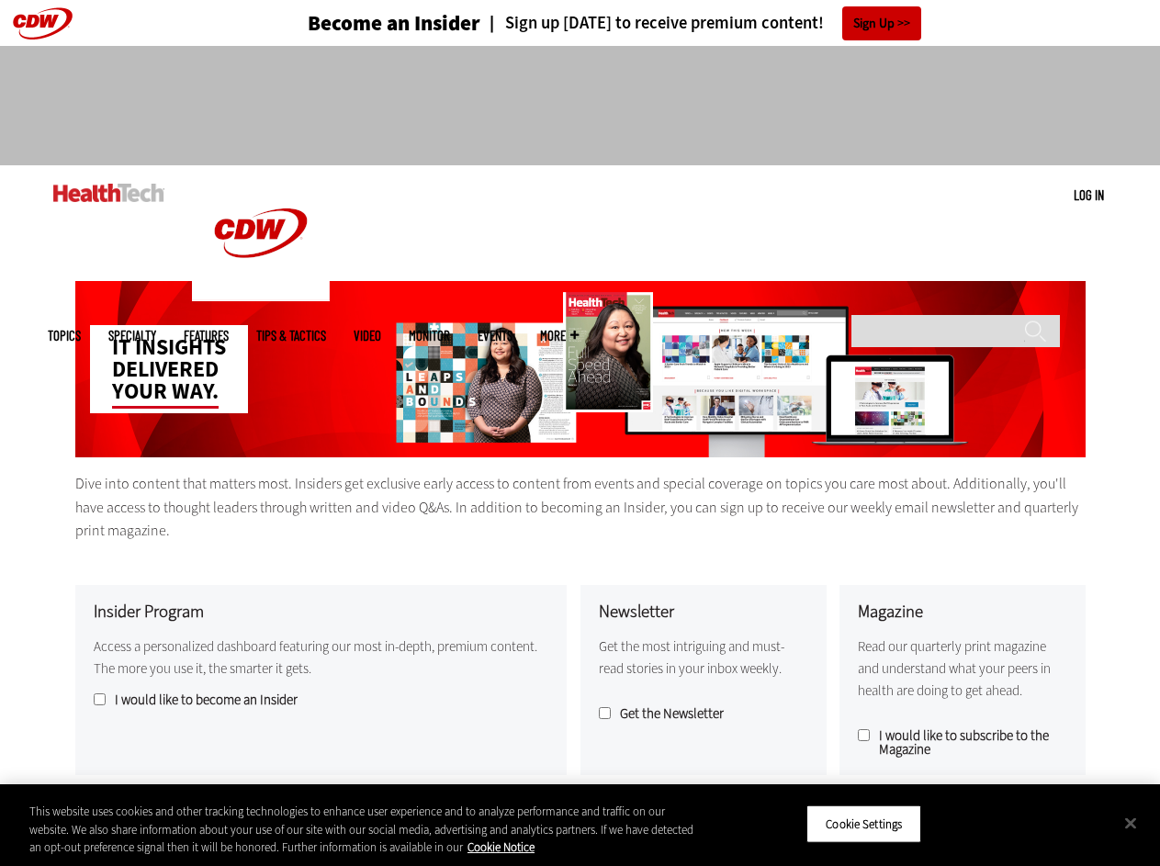
click at [579, 432] on div "IT insights delivered your way." at bounding box center [580, 369] width 1010 height 176
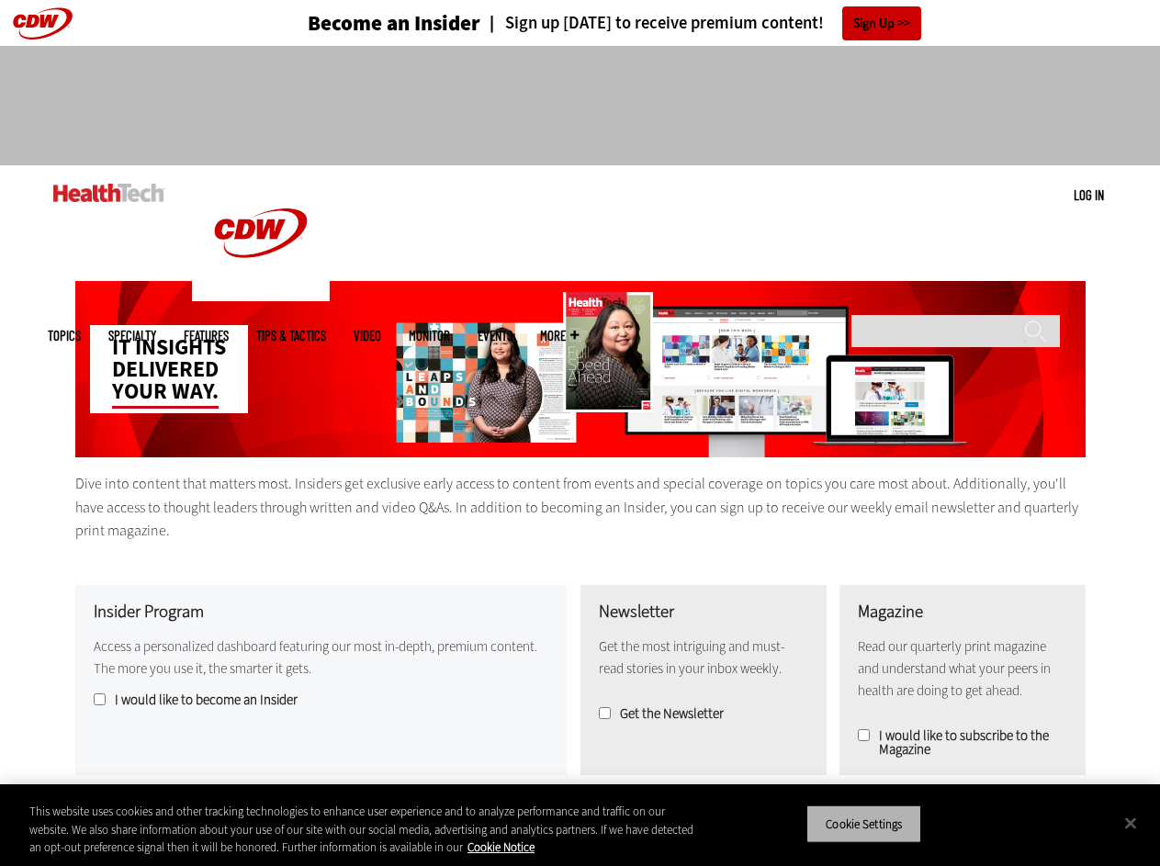
click at [887, 824] on button "Cookie Settings" at bounding box center [863, 823] width 115 height 39
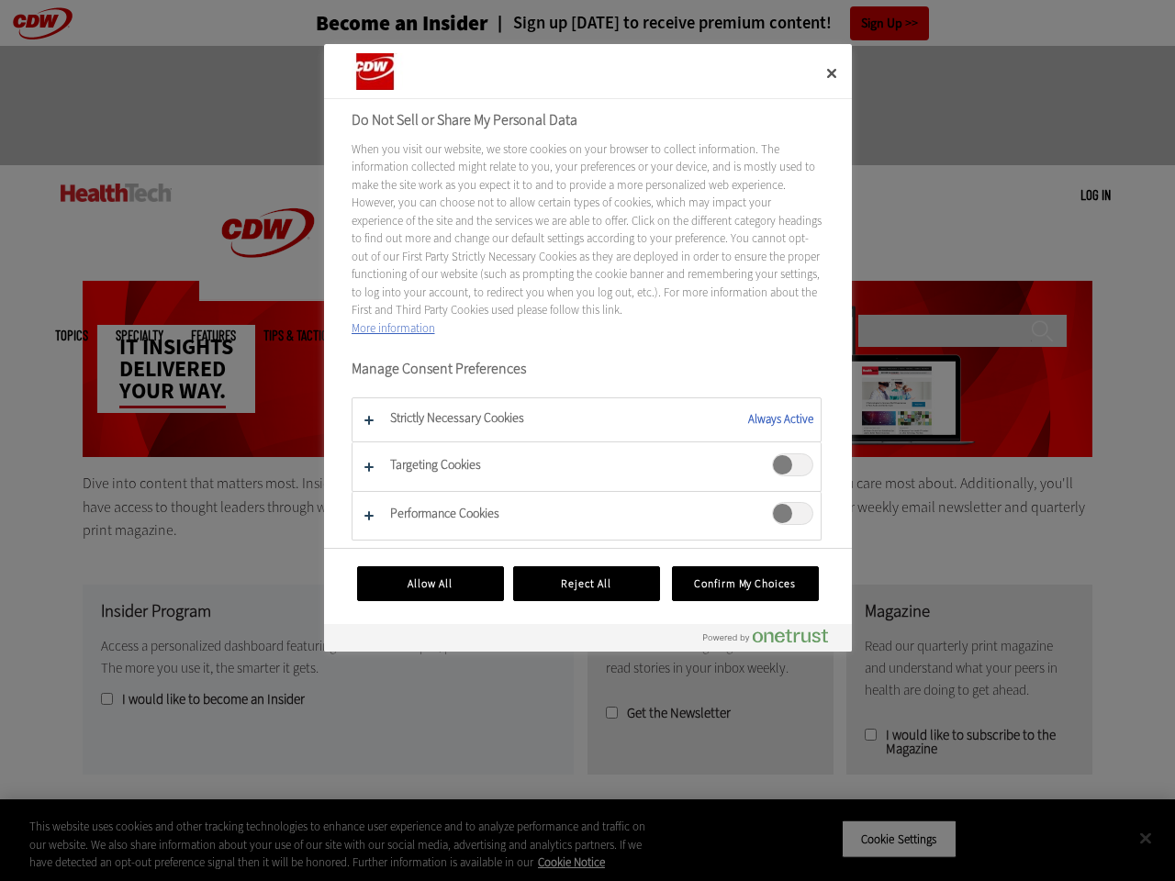
click at [1130, 823] on div at bounding box center [587, 440] width 1175 height 881
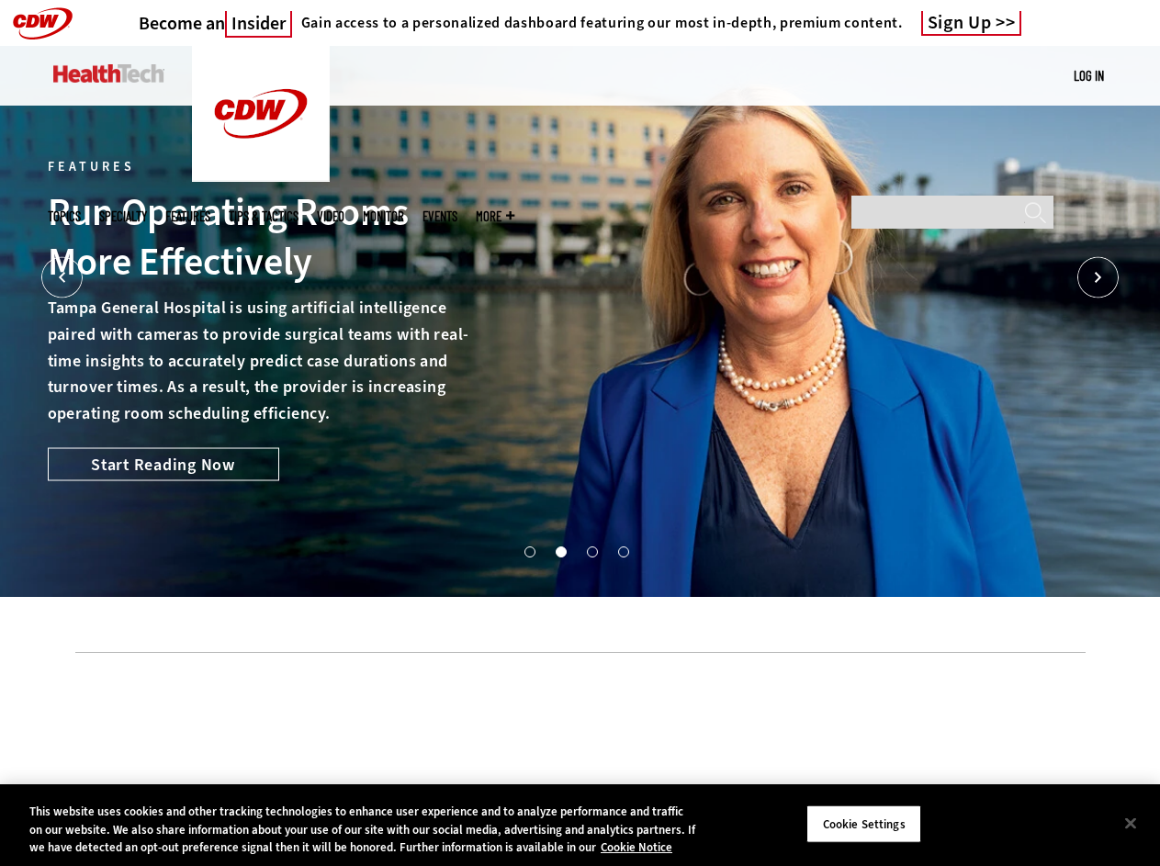
click at [579, 432] on div "Features Run Operating Rooms More Effectively Tampa General Hospital is using a…" at bounding box center [580, 321] width 1065 height 551
click at [62, 277] on icon "Prev" at bounding box center [61, 277] width 41 height 41
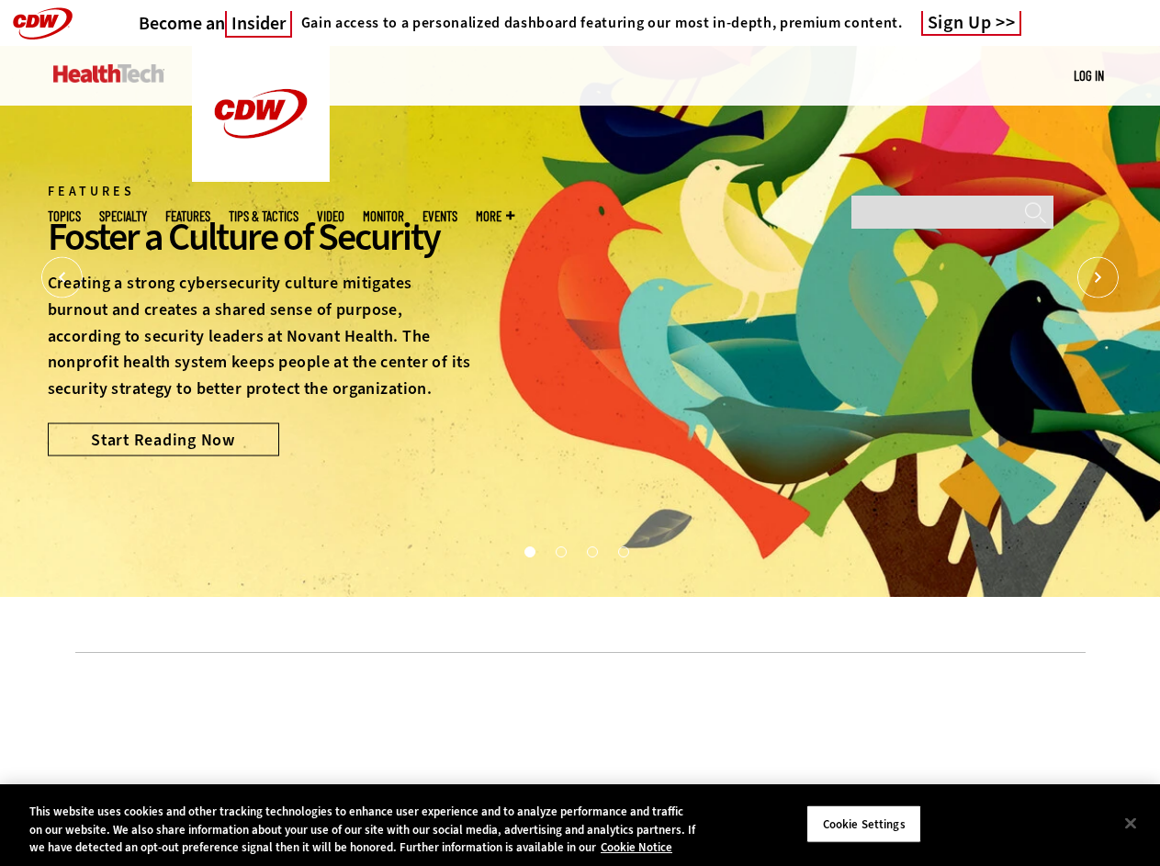
click at [1097, 277] on icon "Next" at bounding box center [1097, 277] width 41 height 41
click at [533, 555] on button "1" at bounding box center [528, 550] width 9 height 9
click at [565, 555] on button "2" at bounding box center [559, 550] width 9 height 9
click at [596, 555] on button "3" at bounding box center [591, 550] width 9 height 9
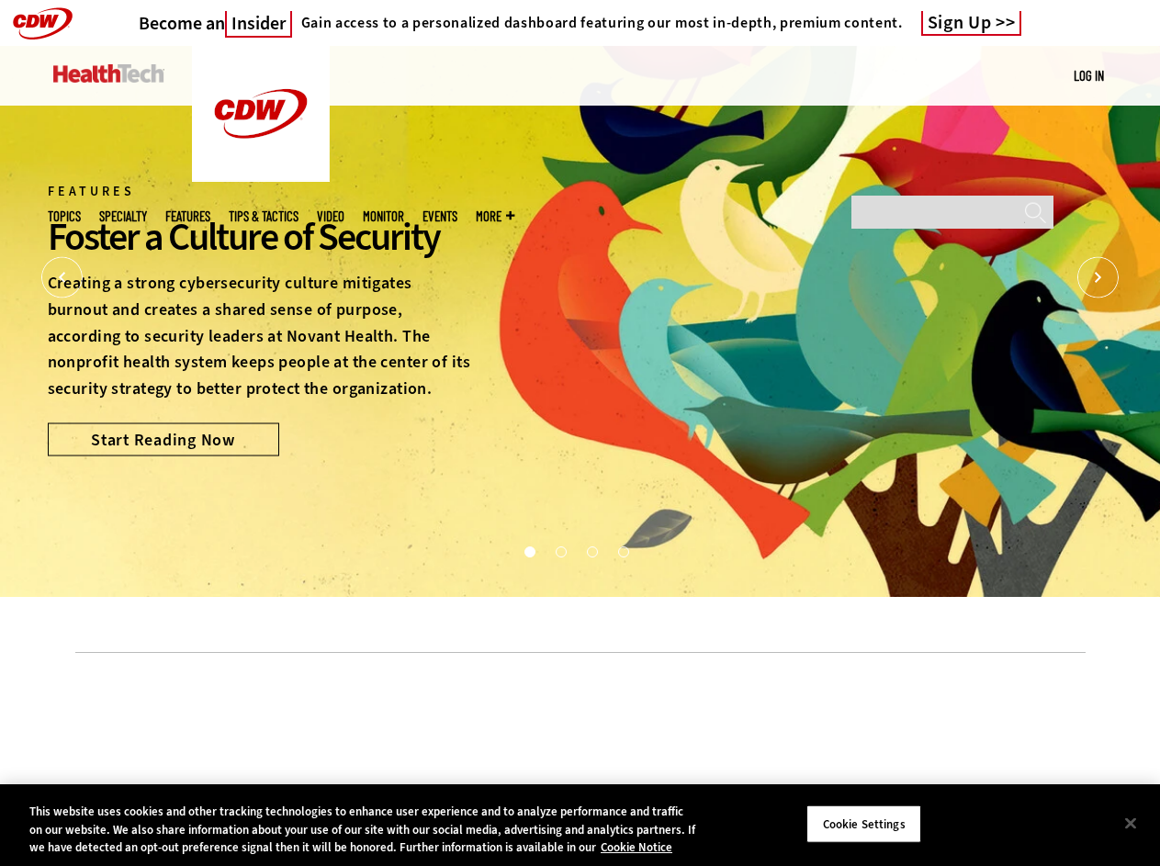
click at [627, 555] on button "4" at bounding box center [622, 550] width 9 height 9
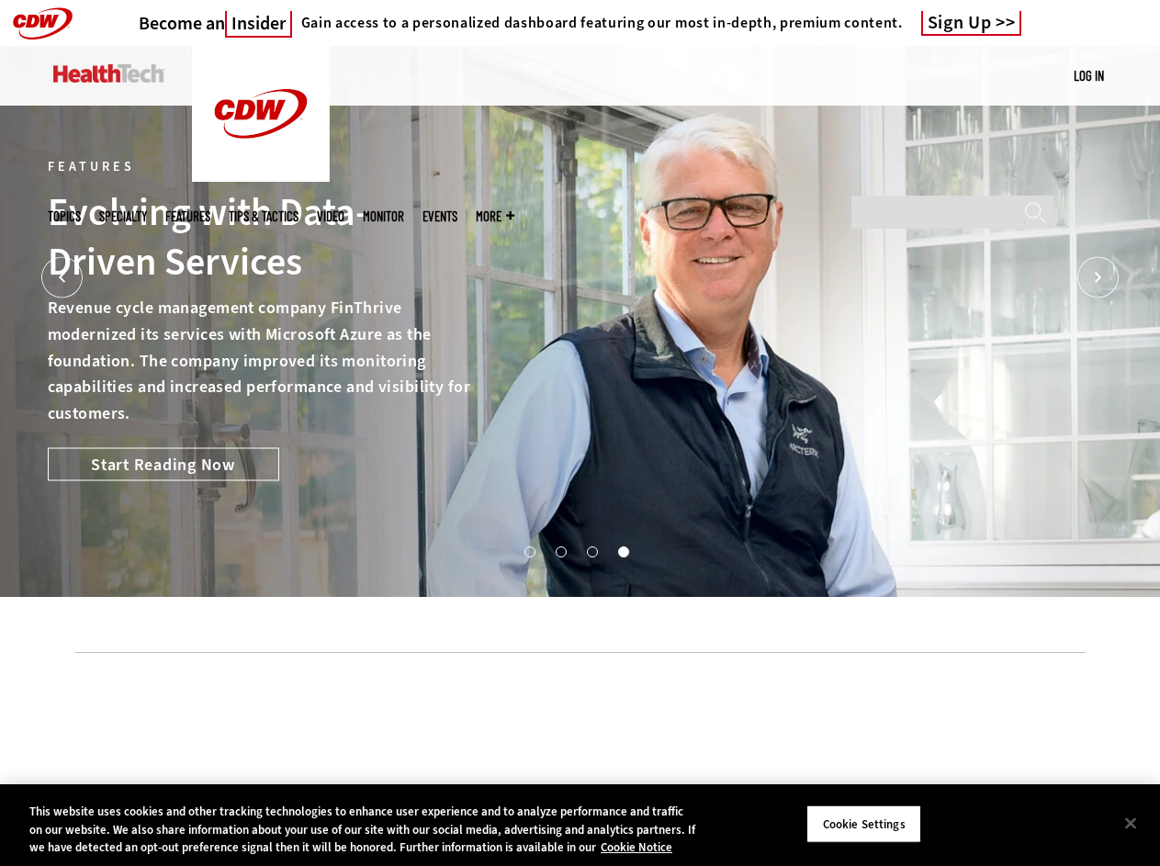
click at [887, 815] on button "Cookie Settings" at bounding box center [863, 823] width 115 height 39
